Goal: Transaction & Acquisition: Purchase product/service

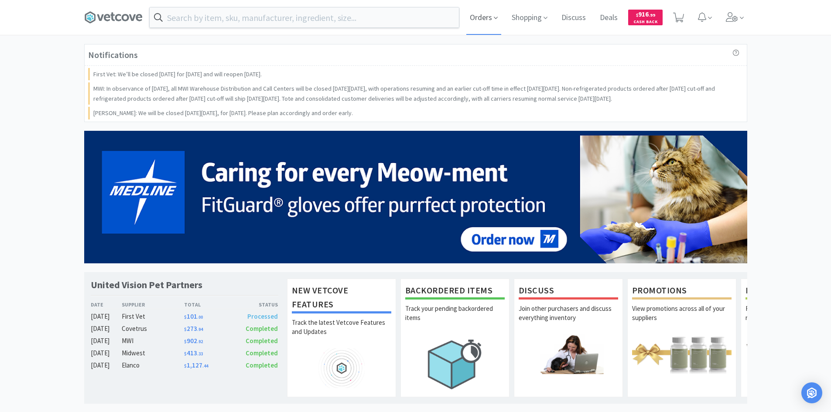
click at [491, 18] on span "Orders" at bounding box center [483, 17] width 35 height 35
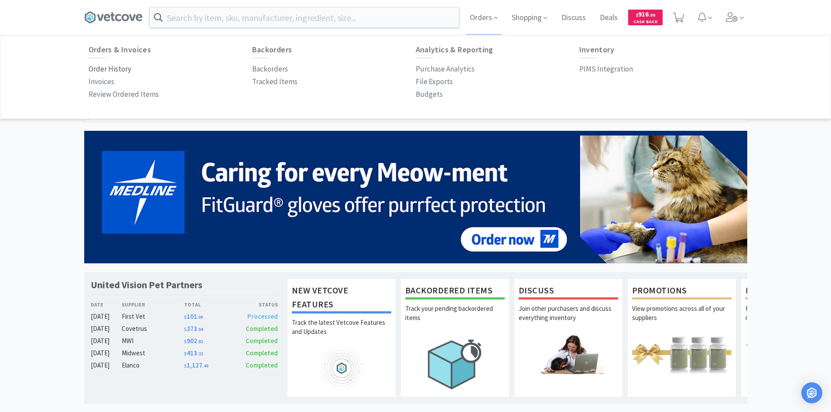
click at [120, 70] on p "Order History" at bounding box center [110, 69] width 43 height 12
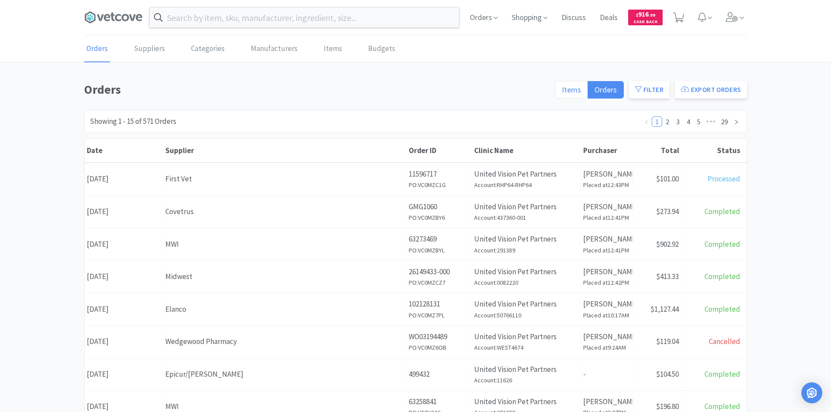
click at [564, 91] on label "Items" at bounding box center [571, 89] width 33 height 17
click at [562, 92] on input "Items" at bounding box center [562, 92] width 0 height 0
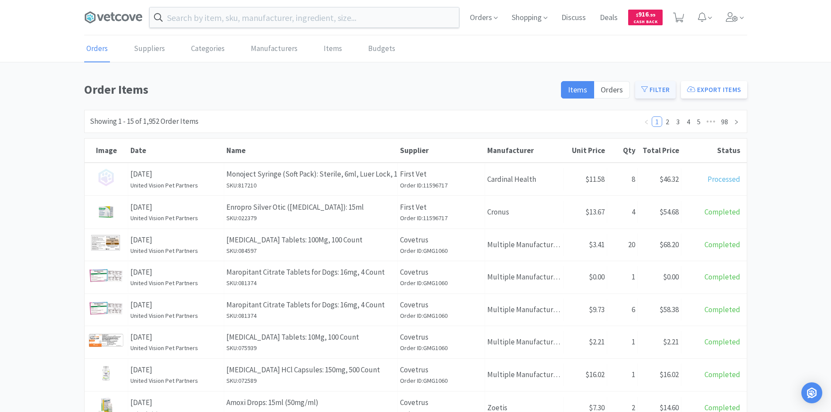
click at [670, 86] on button "Filter" at bounding box center [655, 89] width 41 height 17
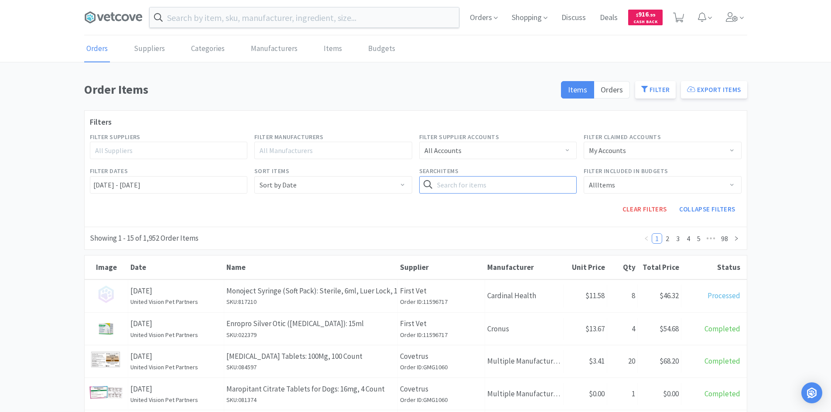
click at [461, 179] on input "text" at bounding box center [498, 184] width 158 height 17
type input "[MEDICAL_DATA]"
click at [541, 176] on button "Search" at bounding box center [559, 184] width 36 height 17
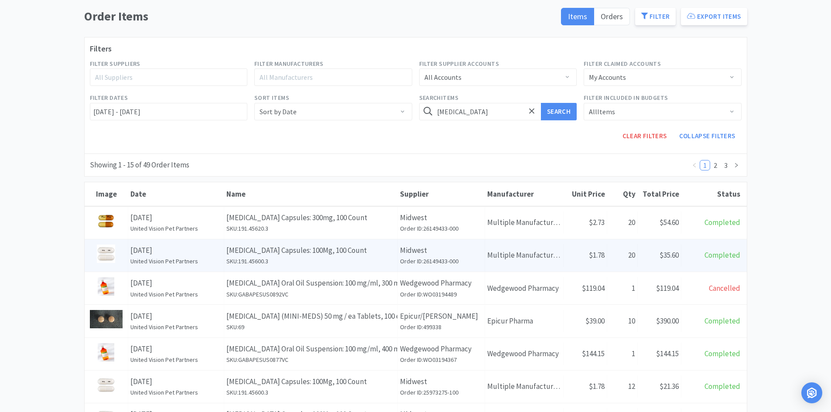
scroll to position [87, 0]
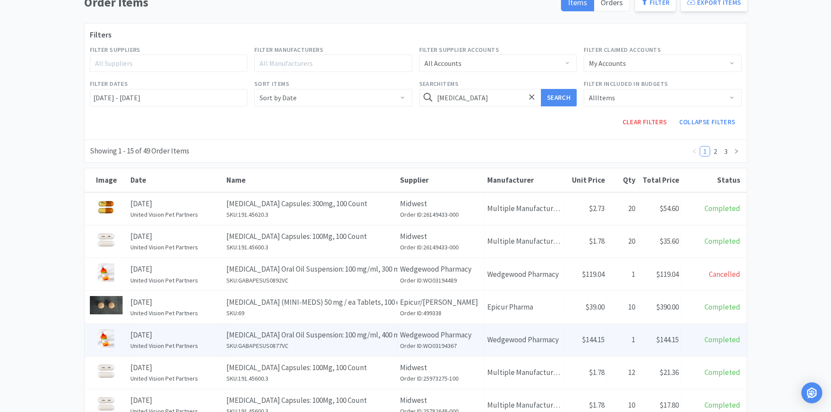
click at [380, 337] on p "[MEDICAL_DATA] Oral Oil Suspension: 100 mg/ml, 400 ml, Chicken" at bounding box center [310, 335] width 169 height 12
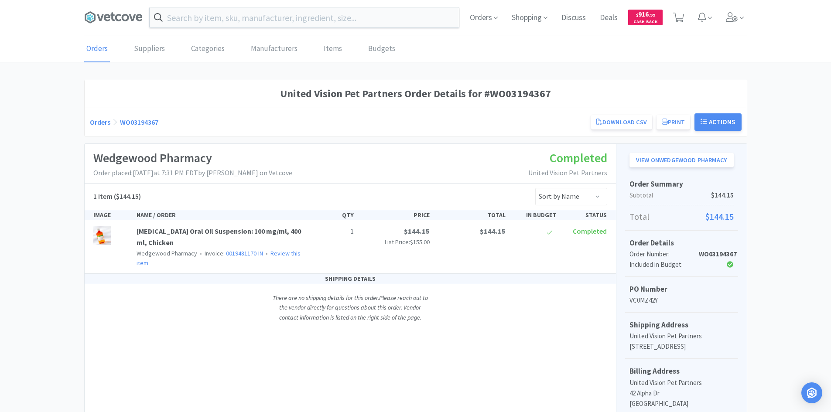
click at [485, 298] on div "SHIPPING DETAILS There are no shipping details for this order. Please reach out…" at bounding box center [350, 302] width 531 height 57
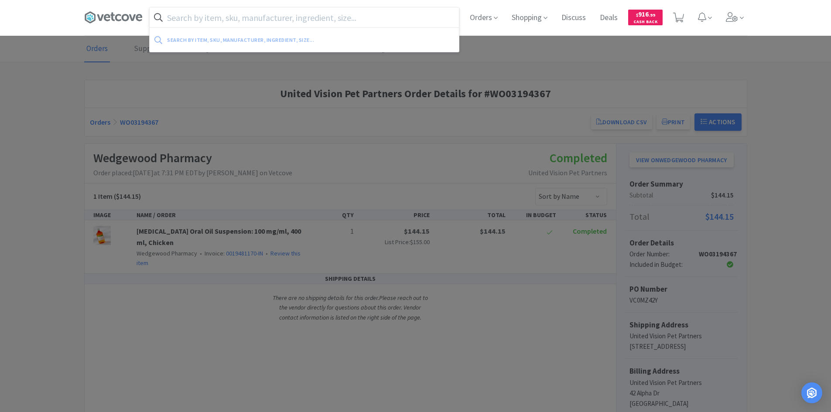
click at [272, 17] on input "text" at bounding box center [304, 17] width 309 height 20
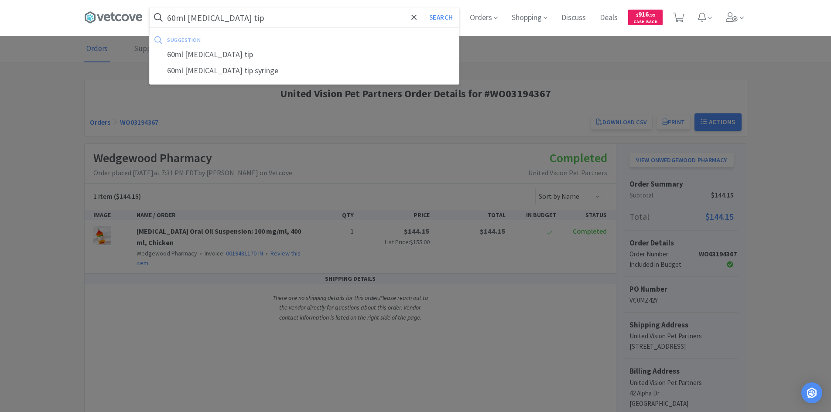
type input "60ml [MEDICAL_DATA] tip"
click at [423, 7] on button "Search" at bounding box center [441, 17] width 36 height 20
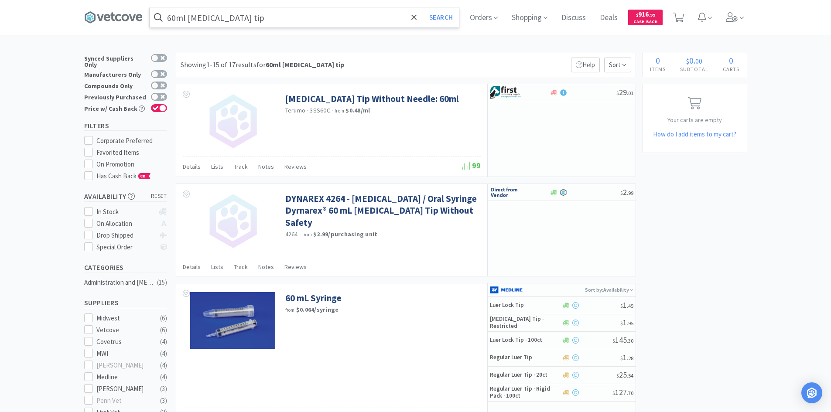
click at [249, 18] on input "60ml [MEDICAL_DATA] tip" at bounding box center [304, 17] width 309 height 20
click at [712, 290] on div at bounding box center [415, 206] width 831 height 412
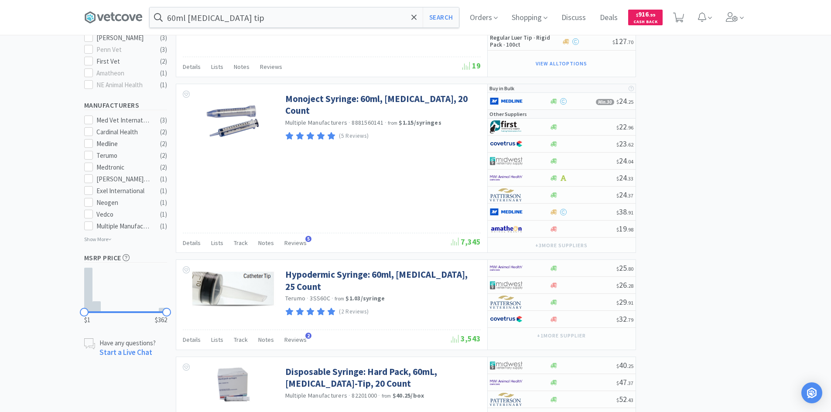
scroll to position [349, 0]
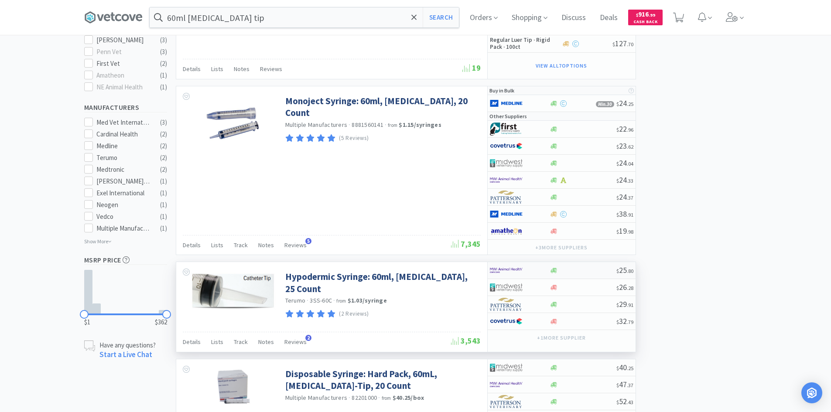
click at [509, 270] on img at bounding box center [506, 270] width 33 height 13
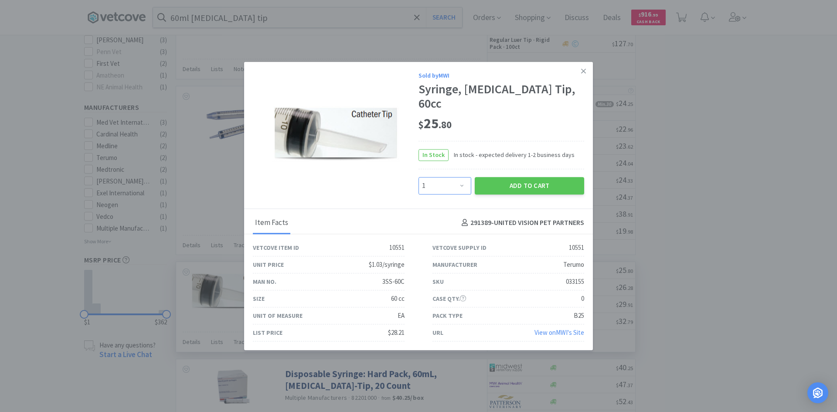
click at [452, 180] on select "Enter Quantity 1 2 3 4 5 6 7 8 9 10 11 12 13 14 15 16 17 18 19 20 Enter Quantity" at bounding box center [445, 185] width 53 height 17
select select "4"
click at [419, 177] on select "Enter Quantity 1 2 3 4 5 6 7 8 9 10 11 12 13 14 15 16 17 18 19 20 Enter Quantity" at bounding box center [445, 185] width 53 height 17
click at [511, 177] on button "Add to Cart" at bounding box center [529, 185] width 109 height 17
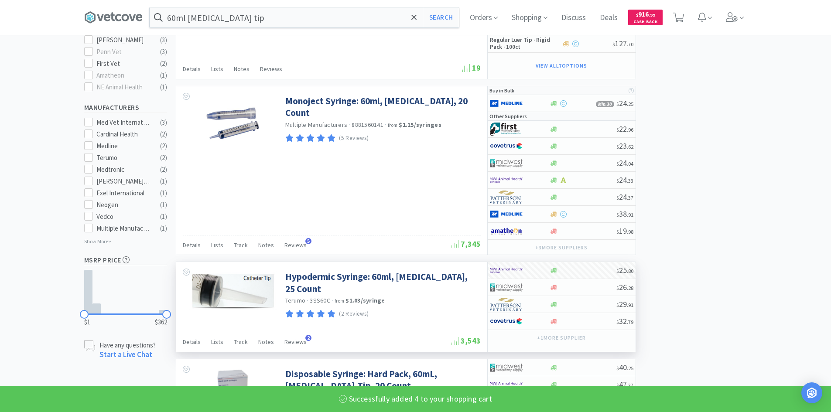
select select "4"
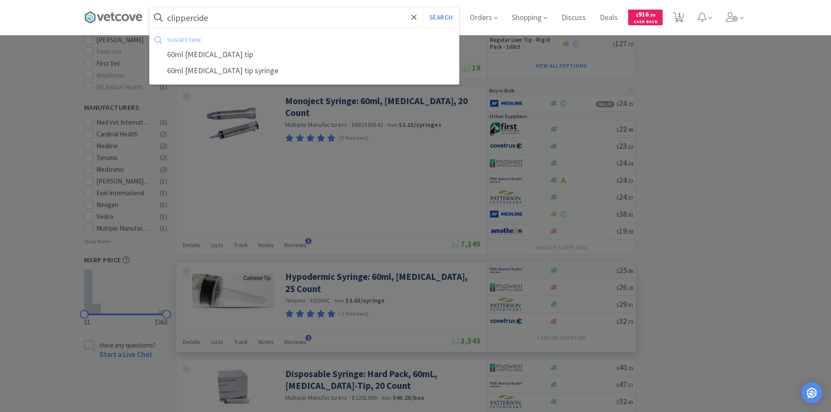
type input "clippercide"
click at [423, 7] on button "Search" at bounding box center [441, 17] width 36 height 20
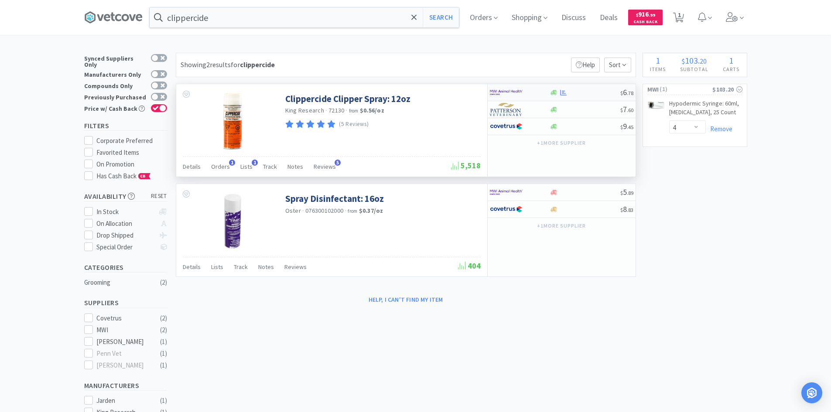
click at [536, 92] on div at bounding box center [514, 92] width 48 height 15
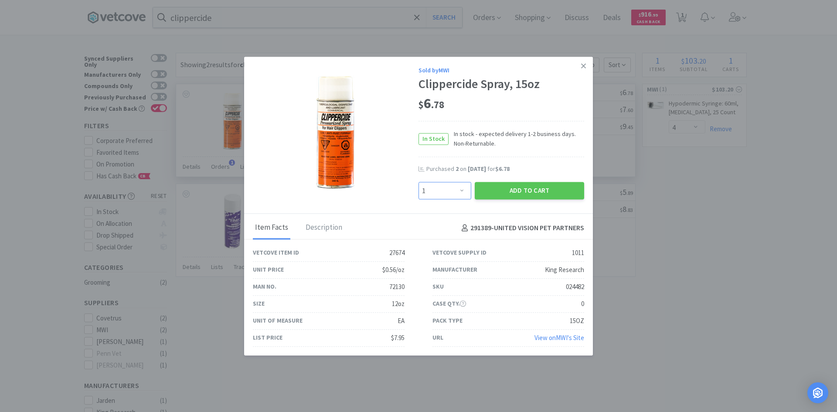
click at [461, 189] on select "Enter Quantity 1 2 3 4 5 6 7 8 9 10 11 12 13 14 15 16 17 18 19 20 Enter Quantity" at bounding box center [445, 190] width 53 height 17
select select "2"
click at [419, 182] on select "Enter Quantity 1 2 3 4 5 6 7 8 9 10 11 12 13 14 15 16 17 18 19 20 Enter Quantity" at bounding box center [445, 190] width 53 height 17
click at [525, 185] on button "Add to Cart" at bounding box center [529, 190] width 109 height 17
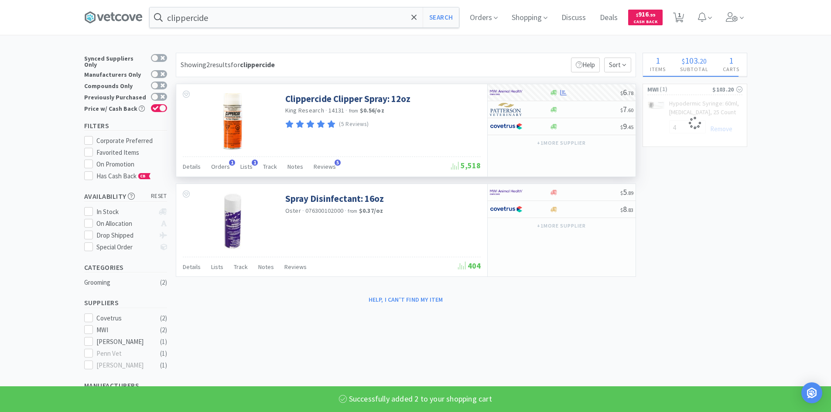
select select "2"
select select "4"
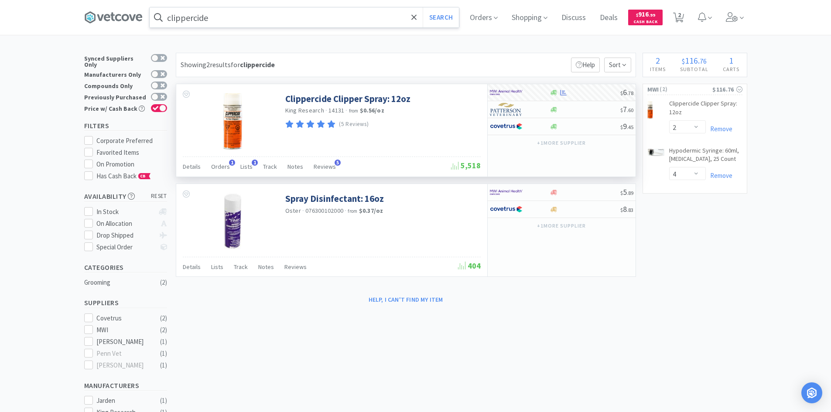
drag, startPoint x: 221, startPoint y: 18, endPoint x: 220, endPoint y: 10, distance: 8.8
click at [221, 18] on input "clippercide" at bounding box center [304, 17] width 309 height 20
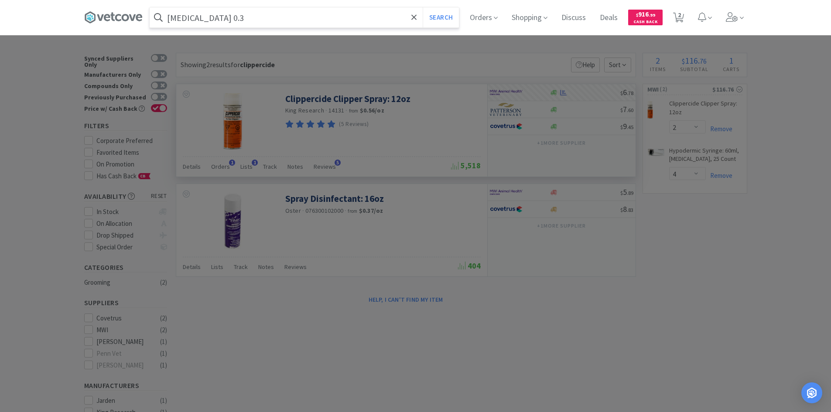
type input "[MEDICAL_DATA] 0.3"
click at [423, 7] on button "Search" at bounding box center [441, 17] width 36 height 20
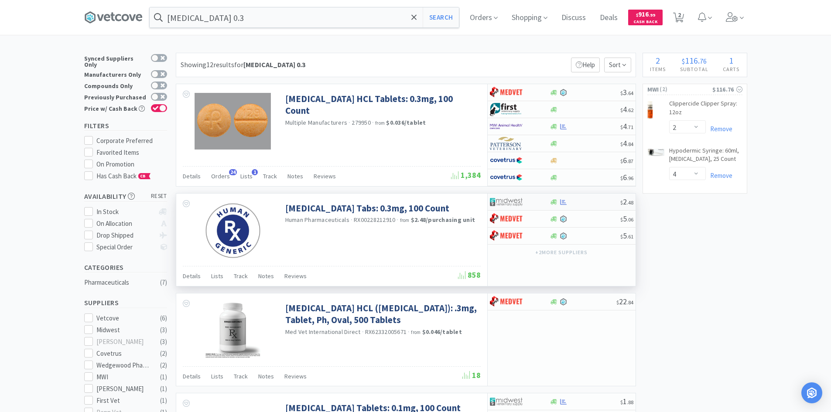
click at [532, 203] on div at bounding box center [514, 202] width 48 height 15
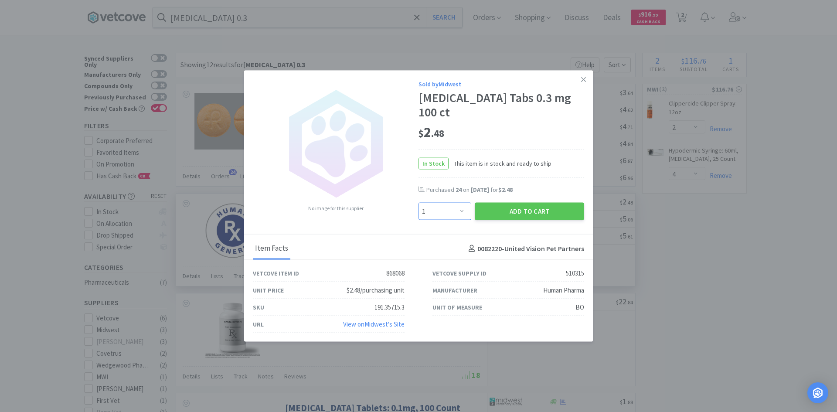
click at [454, 209] on select "Enter Quantity 1 2 3 4 5 6 7 8 9 10 11 12 13 14 15 16 17 18 19 20 Enter Quantity" at bounding box center [445, 211] width 53 height 17
select select "20"
click at [419, 203] on select "Enter Quantity 1 2 3 4 5 6 7 8 9 10 11 12 13 14 15 16 17 18 19 20 Enter Quantity" at bounding box center [445, 211] width 53 height 17
click at [462, 203] on select "Enter Quantity 1 2 3 4 5 6 7 8 9 10 11 12 13 14 15 16 17 18 19 20 Enter Quantity" at bounding box center [445, 211] width 53 height 17
drag, startPoint x: 453, startPoint y: 204, endPoint x: 422, endPoint y: 203, distance: 31.0
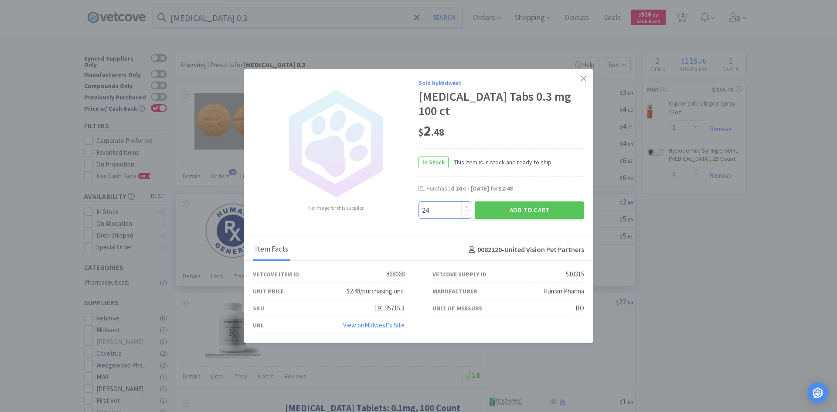
click at [414, 204] on div "No image for this supplier Sold by Midwest [MEDICAL_DATA] Tabs 0.3 mg 100 ct $ …" at bounding box center [418, 152] width 349 height 167
type input "20"
click at [552, 202] on button "Add to Cart" at bounding box center [529, 210] width 109 height 17
select select "20"
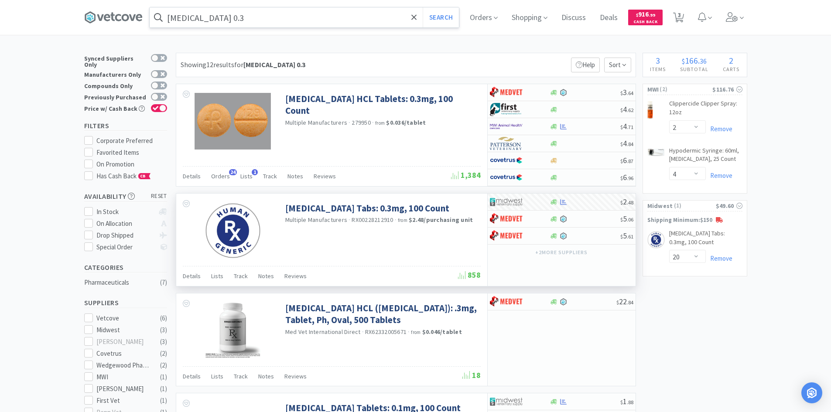
click at [308, 15] on input "[MEDICAL_DATA] 0.3" at bounding box center [304, 17] width 309 height 20
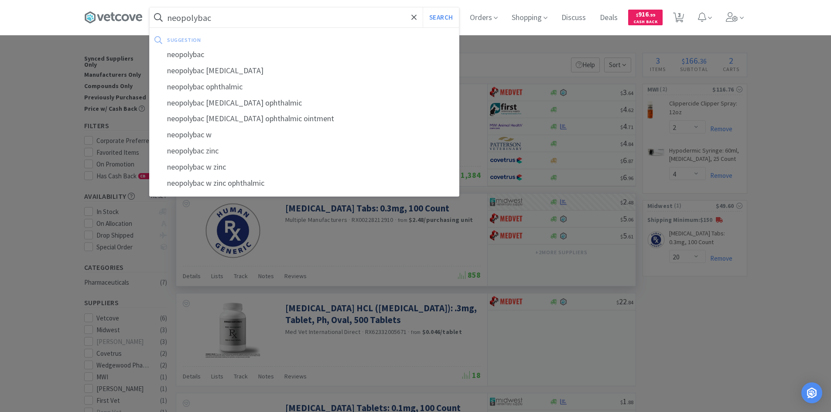
type input "neopolybac"
click at [423, 7] on button "Search" at bounding box center [441, 17] width 36 height 20
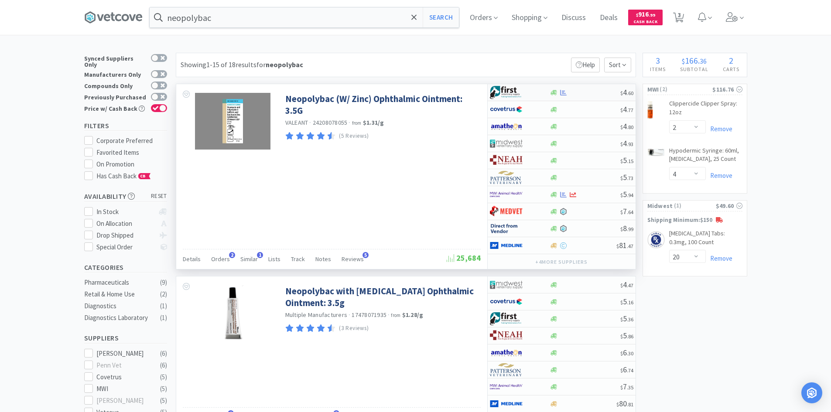
click at [531, 89] on div at bounding box center [514, 92] width 48 height 15
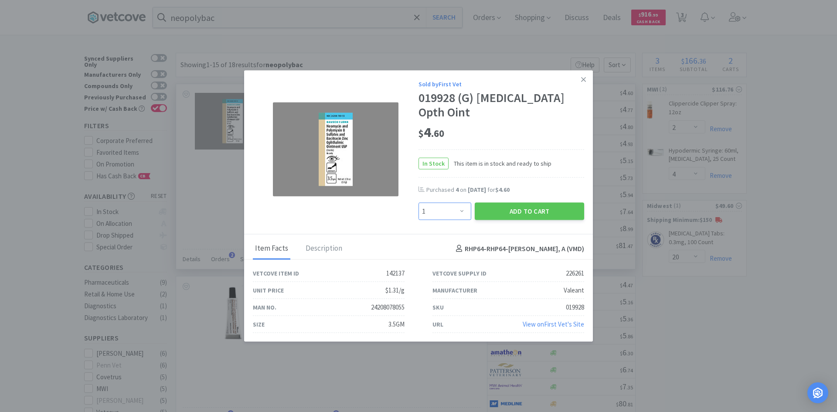
click at [461, 208] on select "Enter Quantity 1 2 3 4 5 6 7 8 9 10 11 12 13 14 15 16 17 18 19 20 Enter Quantity" at bounding box center [445, 211] width 53 height 17
select select "10"
click at [419, 203] on select "Enter Quantity 1 2 3 4 5 6 7 8 9 10 11 12 13 14 15 16 17 18 19 20 Enter Quantity" at bounding box center [445, 211] width 53 height 17
click at [501, 206] on button "Add to Cart" at bounding box center [529, 211] width 109 height 17
select select "10"
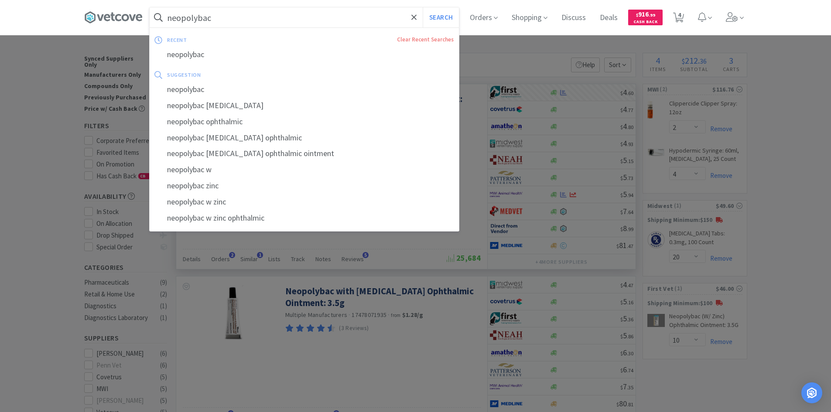
click at [215, 20] on input "neopolybac" at bounding box center [304, 17] width 309 height 20
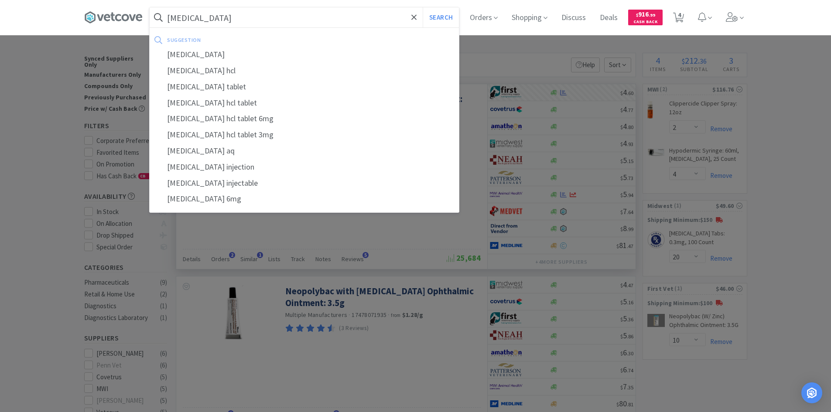
type input "[MEDICAL_DATA]"
click at [423, 7] on button "Search" at bounding box center [441, 17] width 36 height 20
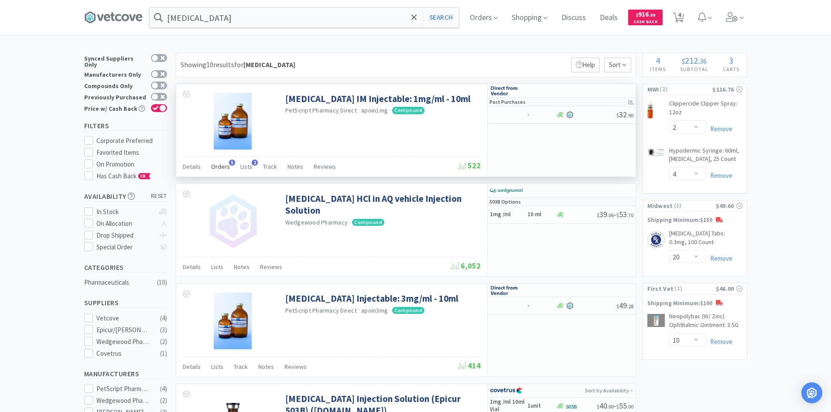
click at [221, 169] on span "Orders" at bounding box center [220, 167] width 19 height 8
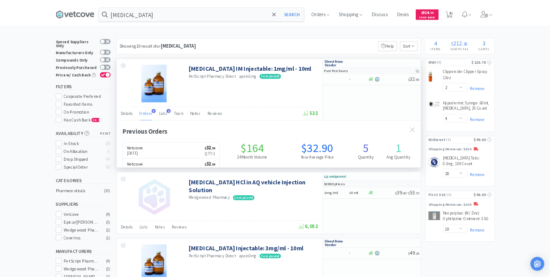
scroll to position [226, 459]
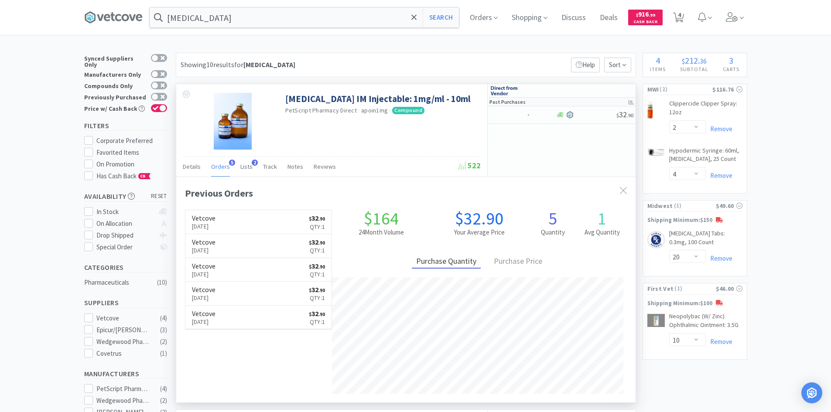
click at [221, 168] on span "Orders" at bounding box center [220, 167] width 19 height 8
